Goal: Task Accomplishment & Management: Manage account settings

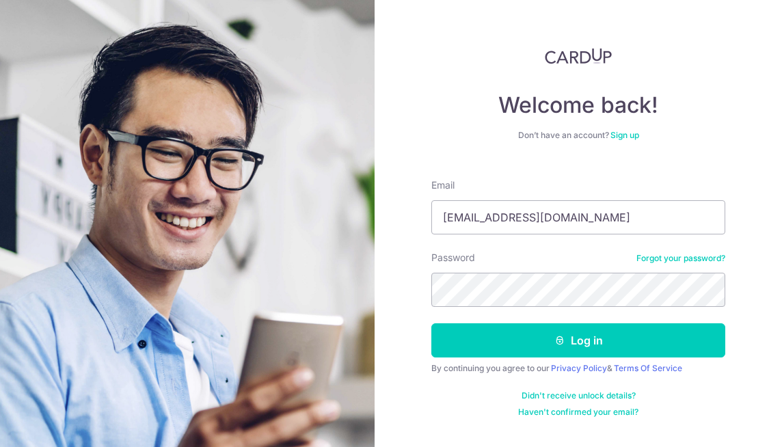
type input "[EMAIL_ADDRESS][DOMAIN_NAME]"
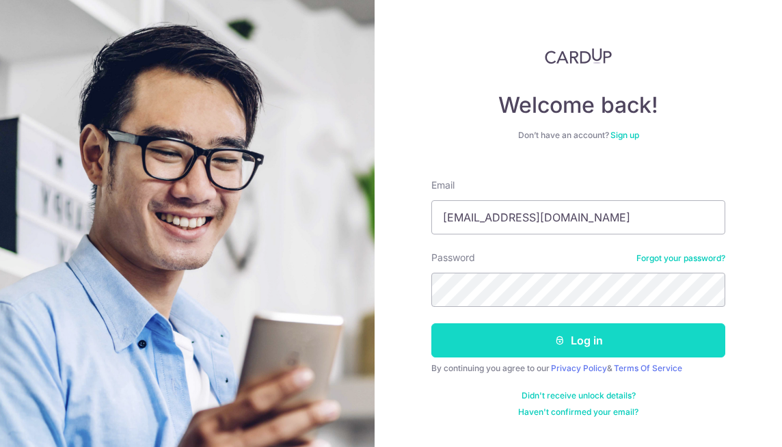
click at [558, 340] on icon "submit" at bounding box center [559, 340] width 11 height 11
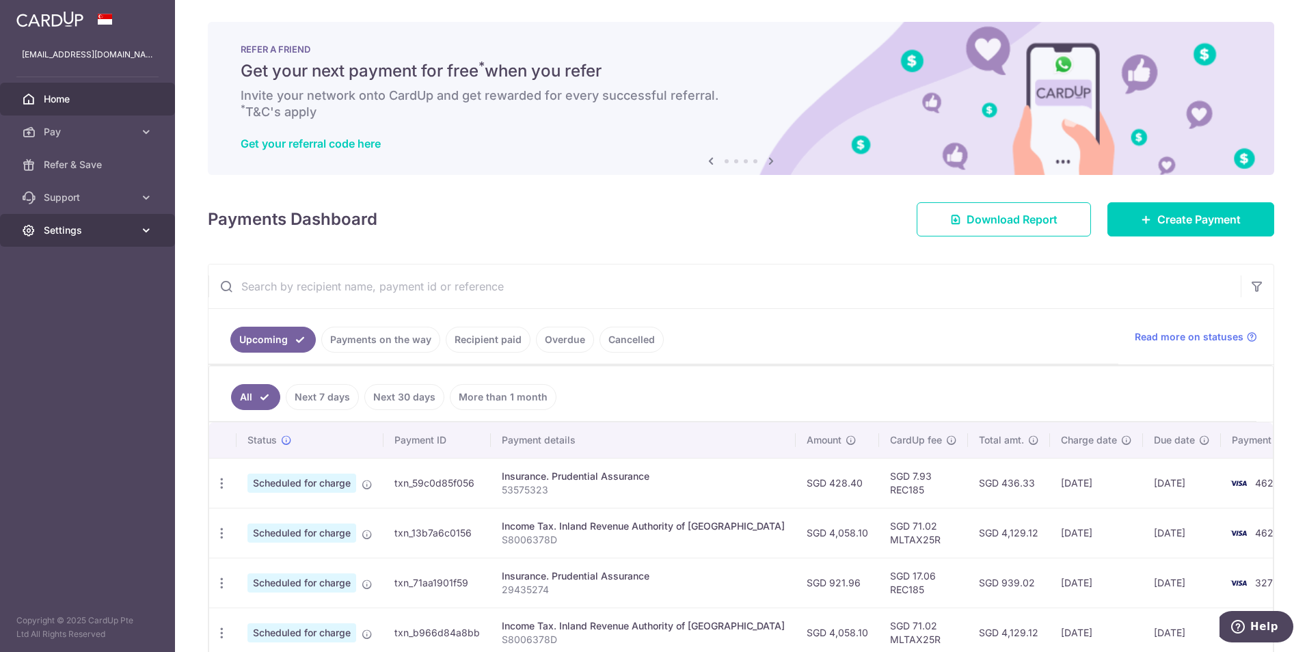
click at [44, 223] on link "Settings" at bounding box center [87, 230] width 175 height 33
click at [67, 296] on span "Logout" at bounding box center [89, 296] width 90 height 14
